Goal: Find specific page/section: Find specific page/section

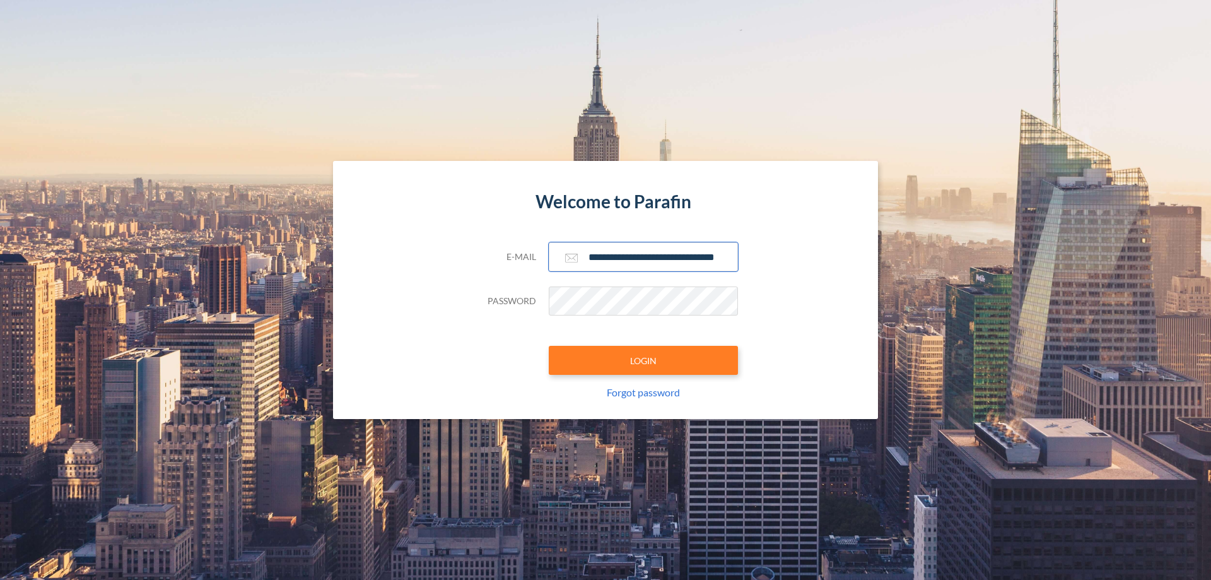
type input "**********"
click at [643, 360] on button "LOGIN" at bounding box center [643, 360] width 189 height 29
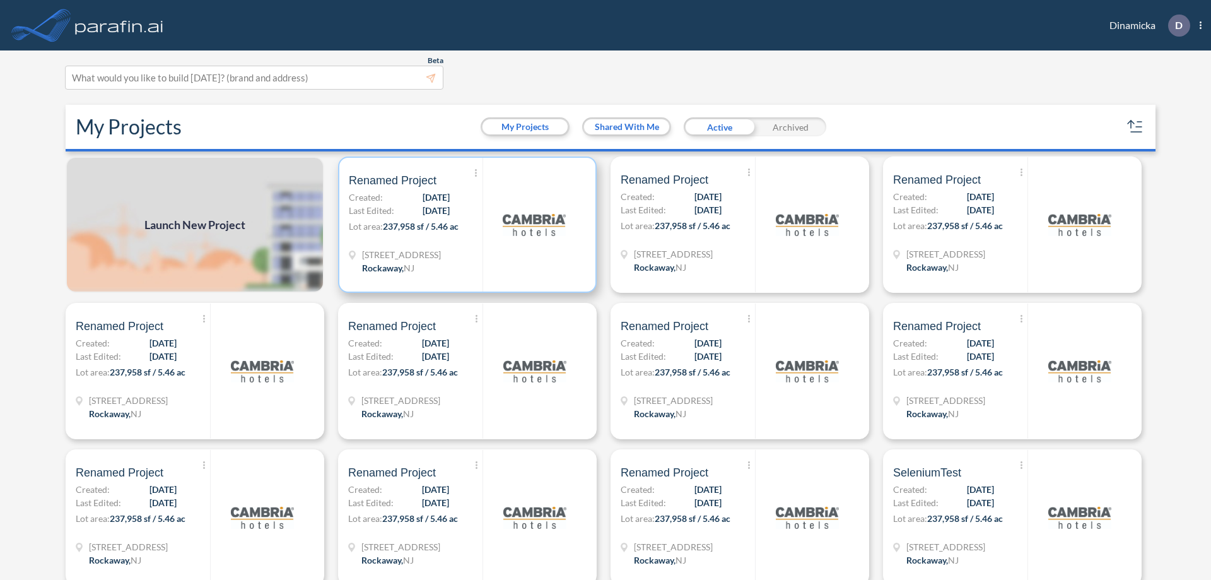
scroll to position [3, 0]
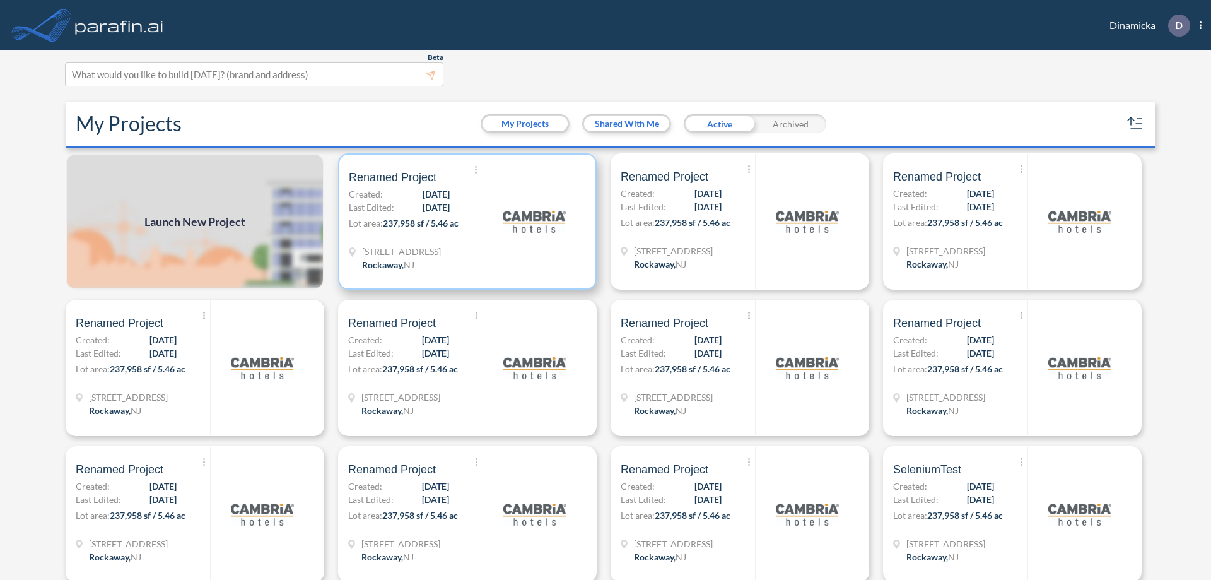
click at [465, 221] on p "Lot area: 237,958 sf / 5.46 ac" at bounding box center [416, 225] width 134 height 18
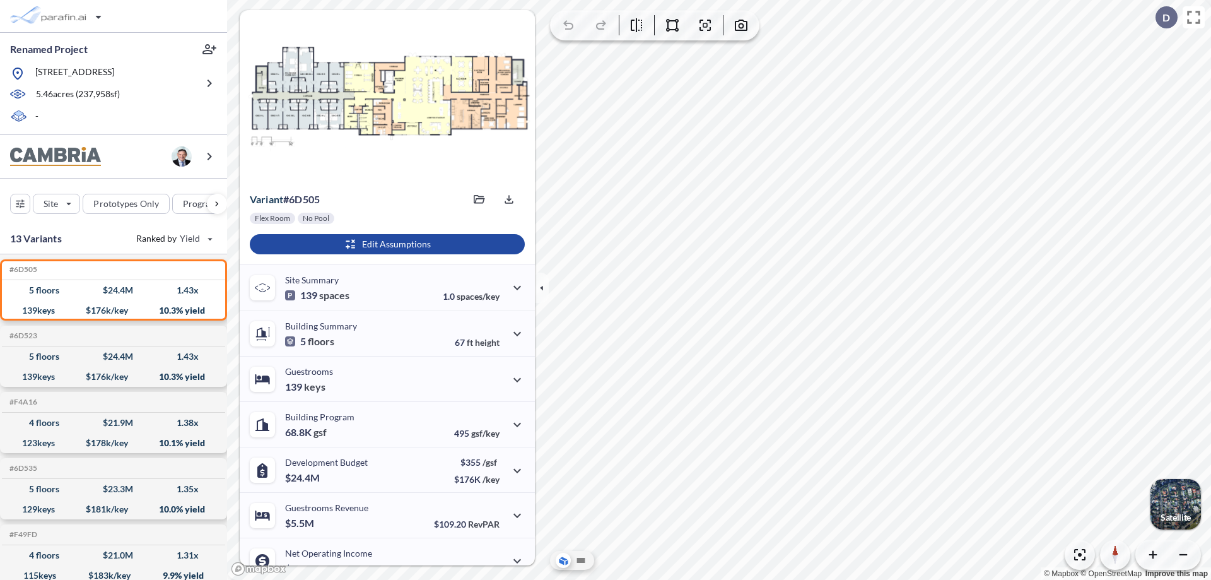
scroll to position [64, 0]
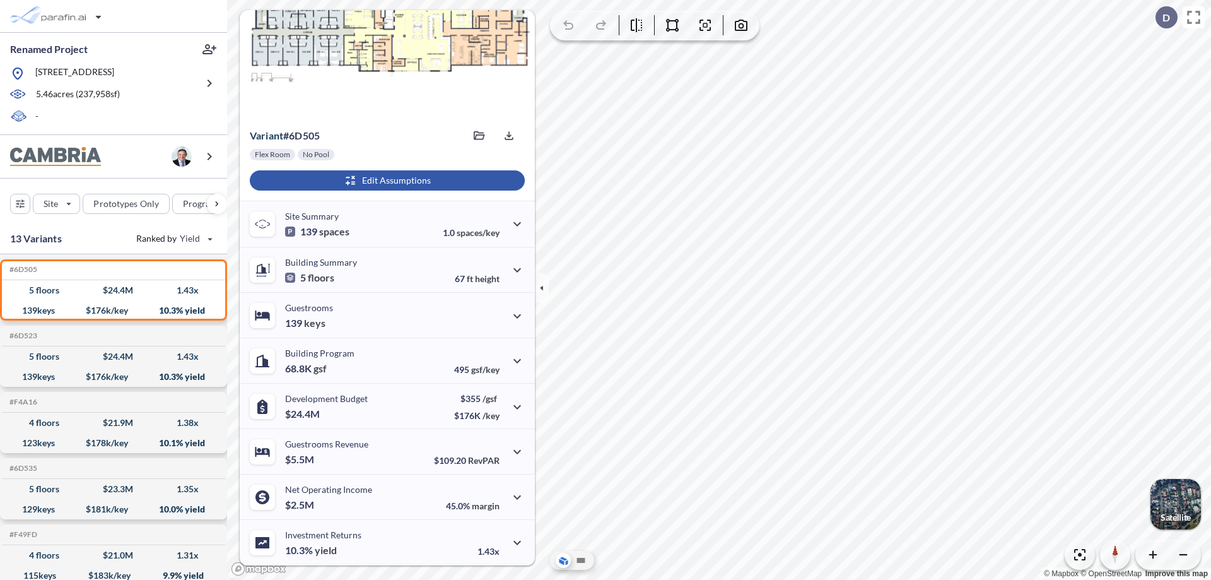
click at [385, 180] on div "button" at bounding box center [387, 180] width 275 height 20
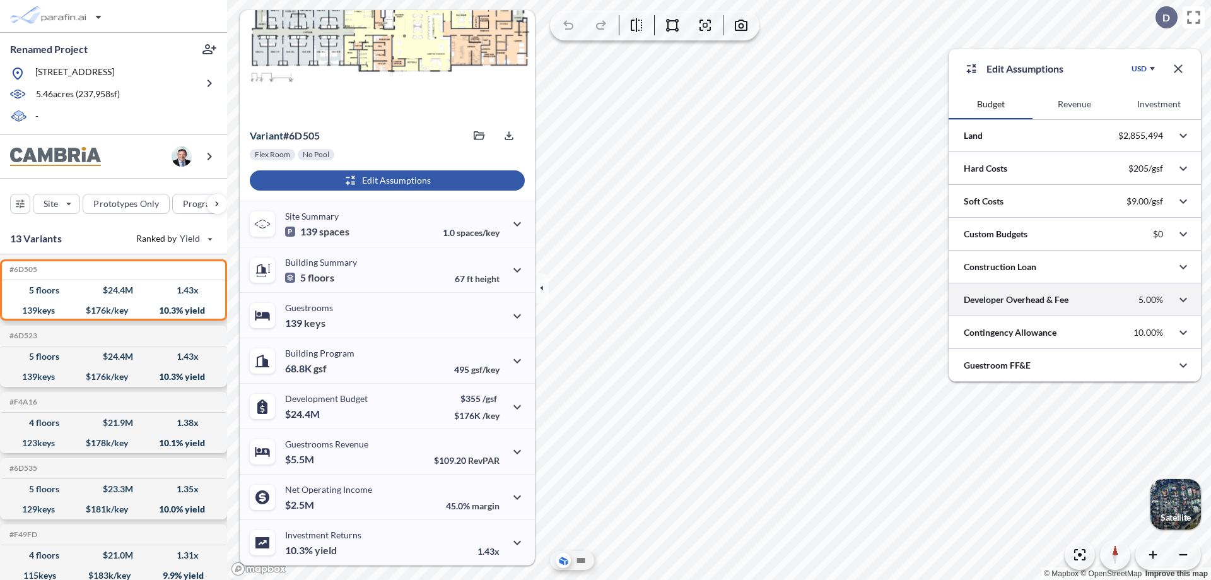
click at [1075, 300] on div at bounding box center [1075, 299] width 252 height 32
